Goal: Navigation & Orientation: Find specific page/section

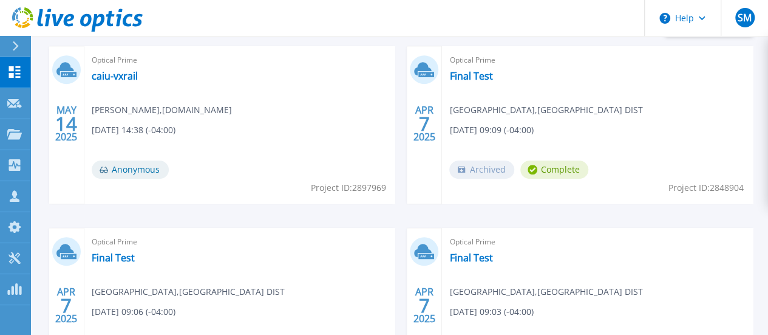
scroll to position [418, 0]
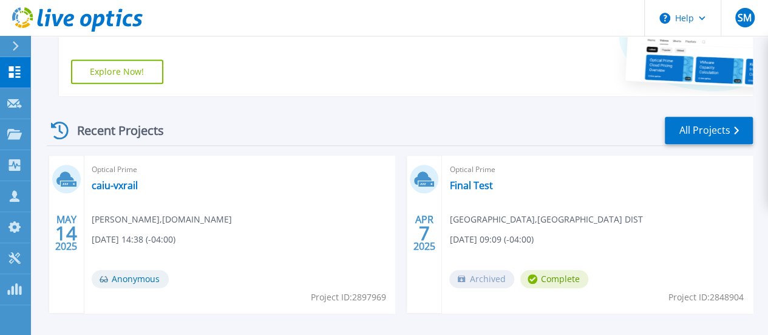
scroll to position [315, 0]
